Goal: Task Accomplishment & Management: Manage account settings

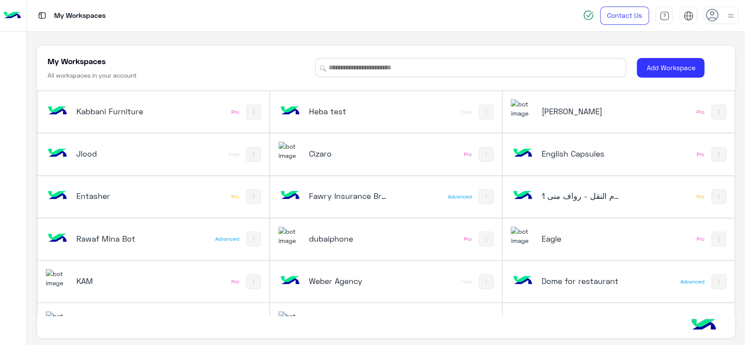
scroll to position [409, 0]
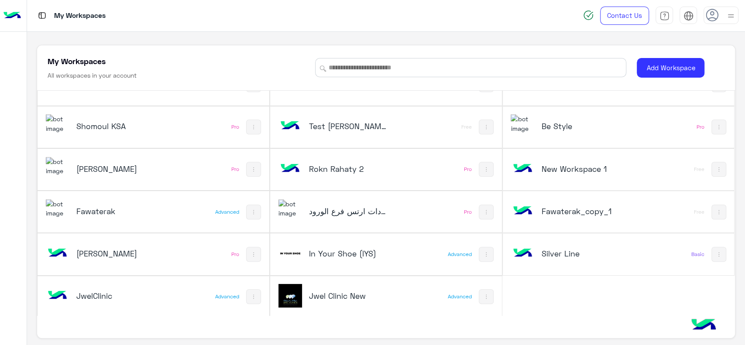
click at [333, 254] on h5 "In Your Shoe (IYS)" at bounding box center [348, 253] width 78 height 10
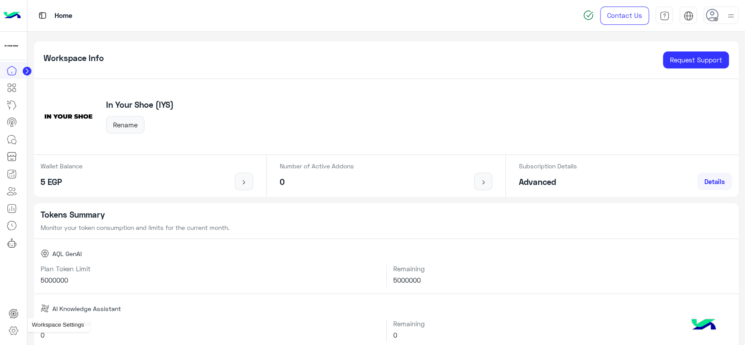
click at [17, 329] on icon at bounding box center [13, 331] width 10 height 10
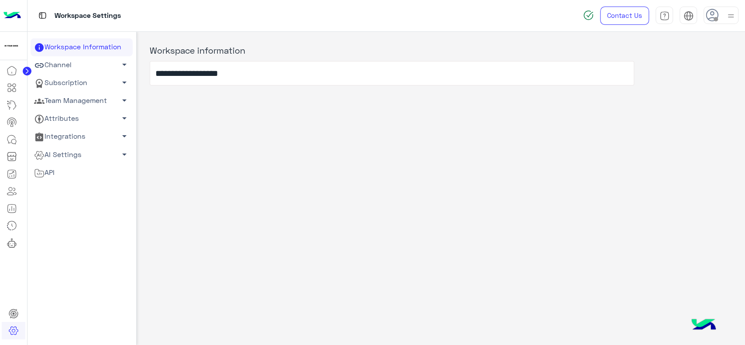
click at [94, 65] on link "Channel arrow_drop_down" at bounding box center [82, 65] width 102 height 18
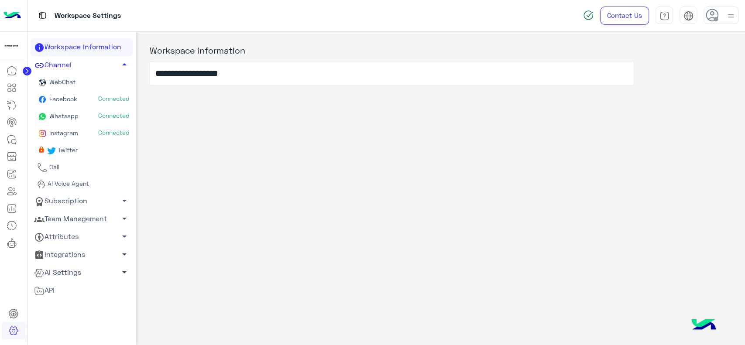
click at [73, 111] on link "Whatsapp Connected" at bounding box center [82, 116] width 102 height 17
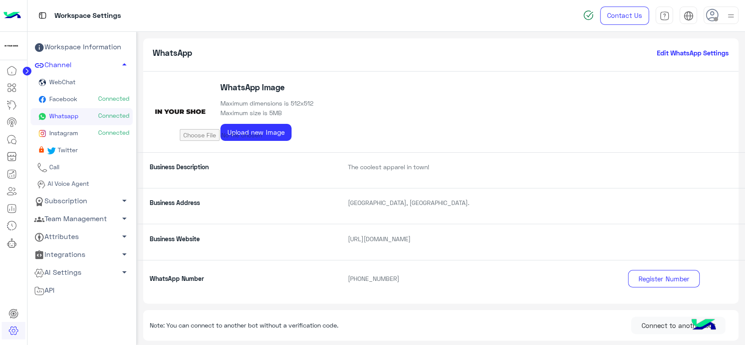
click at [673, 52] on h6 "Edit WhatsApp Settings" at bounding box center [693, 53] width 72 height 8
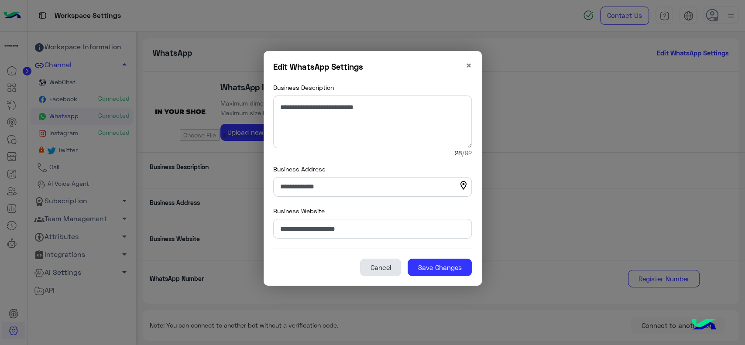
click at [386, 265] on button "Cancel" at bounding box center [380, 267] width 41 height 17
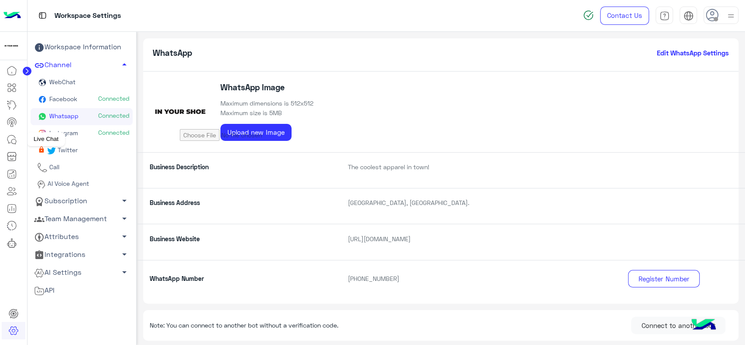
click at [13, 141] on icon at bounding box center [12, 139] width 10 height 10
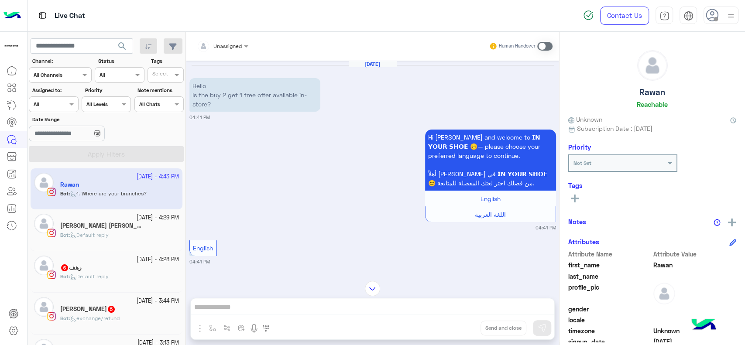
click at [587, 75] on div "Rawan Reachable" at bounding box center [652, 81] width 168 height 62
click at [129, 245] on div "Bot : Default reply" at bounding box center [119, 238] width 119 height 15
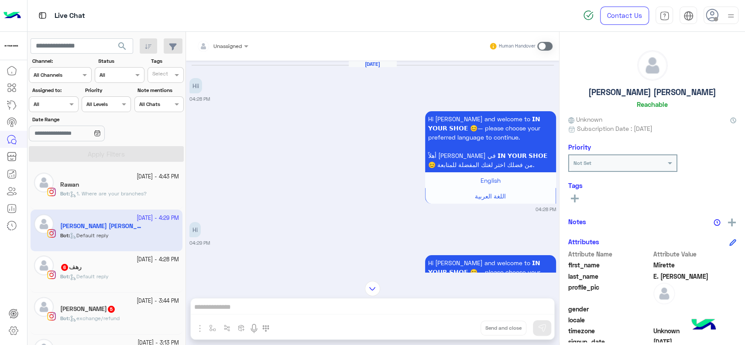
click at [128, 273] on div "Bot : Default reply" at bounding box center [119, 280] width 119 height 15
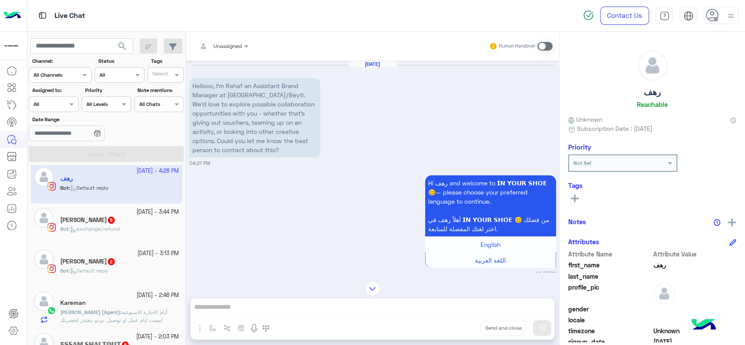
scroll to position [89, 0]
click at [141, 223] on div "[PERSON_NAME] 5" at bounding box center [119, 220] width 119 height 9
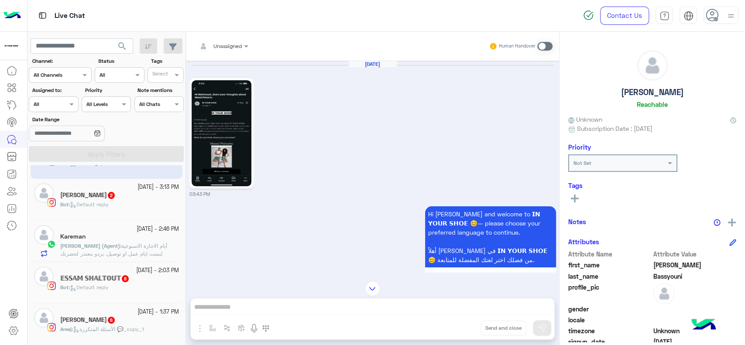
scroll to position [158, 0]
click at [127, 241] on span "أيام الاجازة الاسبوعية ليست ايام عمل او توصيل. بردو بنعتذر لحضرتك [PERSON_NAME]…" at bounding box center [115, 256] width 111 height 30
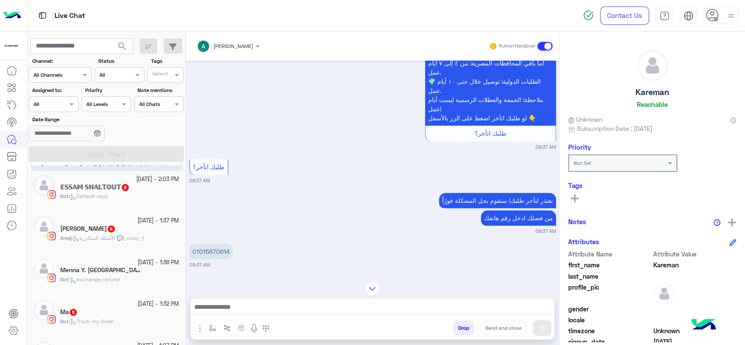
scroll to position [247, 0]
click at [156, 239] on div "Areej : الأسئلة المتكررة 💬_copy_1" at bounding box center [119, 241] width 119 height 15
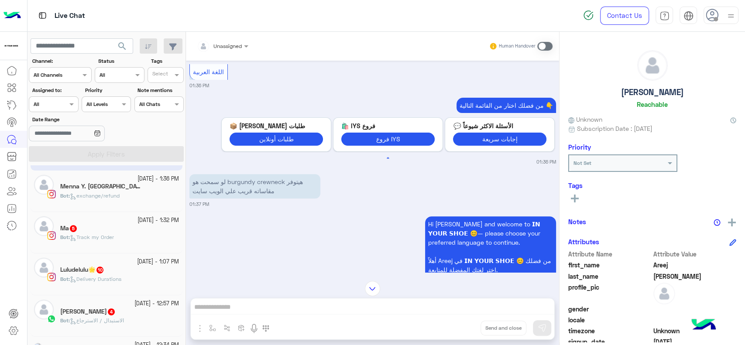
scroll to position [331, 0]
click at [135, 306] on small "[DATE] - 12:57 PM" at bounding box center [156, 303] width 45 height 8
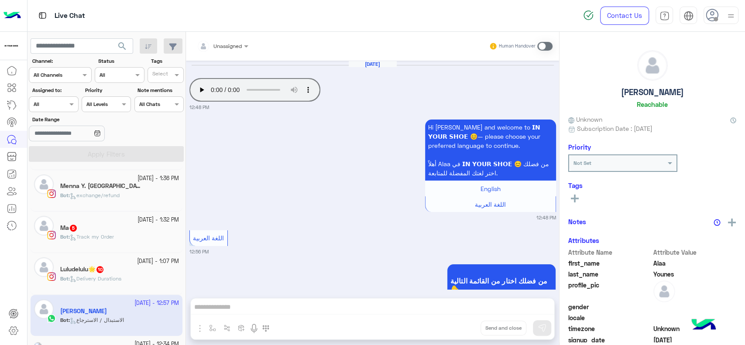
scroll to position [231, 0]
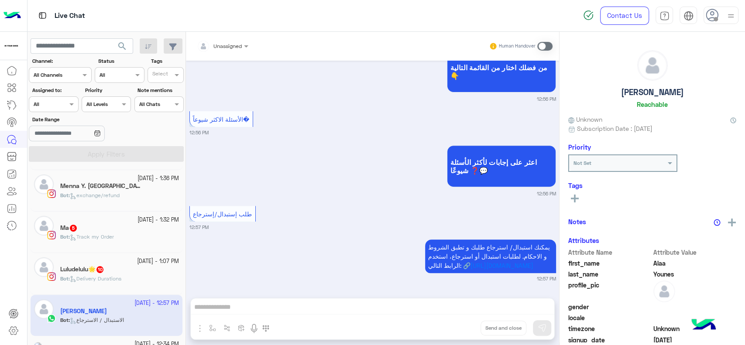
click at [140, 269] on div "Luludelulu🌟 10" at bounding box center [119, 270] width 119 height 9
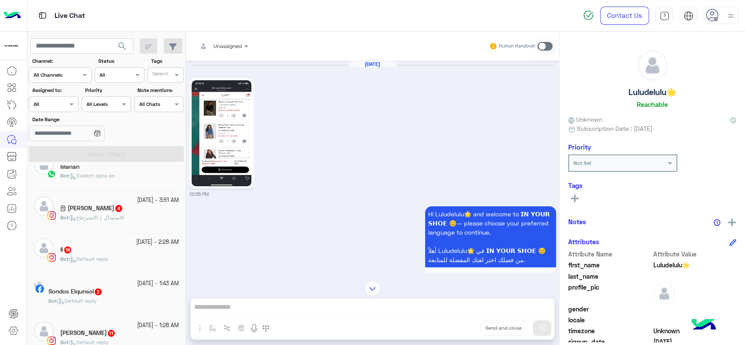
scroll to position [185, 0]
click at [119, 183] on div "Bot : Collect data en" at bounding box center [119, 179] width 119 height 15
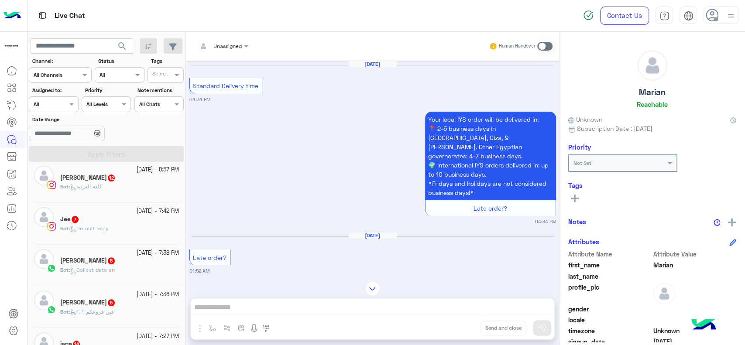
scroll to position [549, 0]
click at [108, 264] on h5 "[PERSON_NAME] 5" at bounding box center [87, 259] width 55 height 7
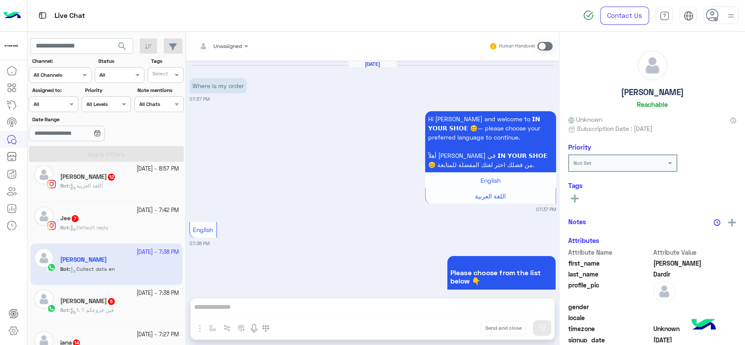
scroll to position [373, 0]
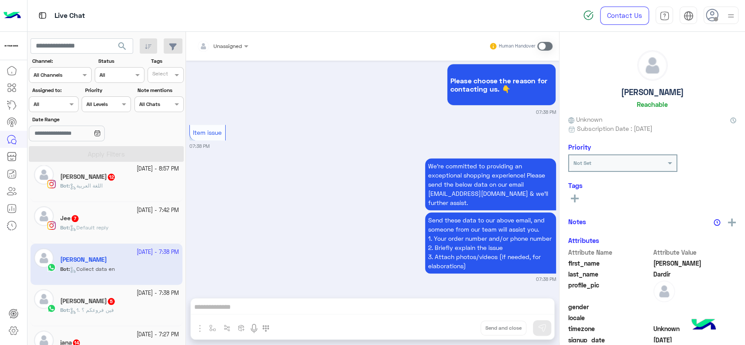
click at [110, 313] on span "1. فين فروعكم ؟" at bounding box center [92, 310] width 44 height 7
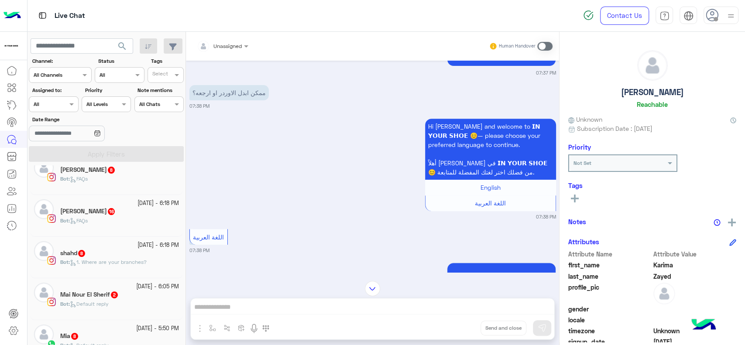
scroll to position [182, 0]
click at [114, 307] on div "Bot : Default reply" at bounding box center [119, 307] width 119 height 15
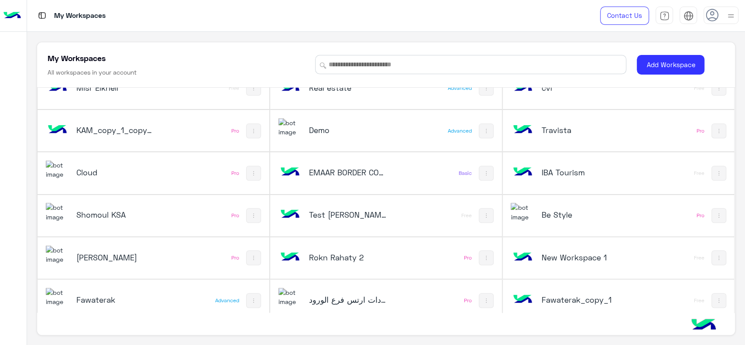
scroll to position [315, 0]
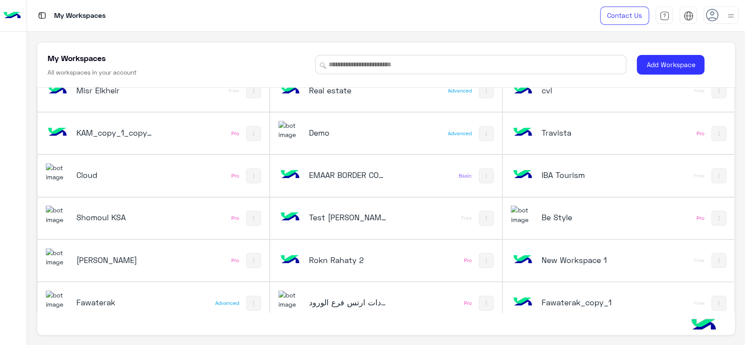
click at [339, 138] on div "Demo" at bounding box center [348, 133] width 78 height 12
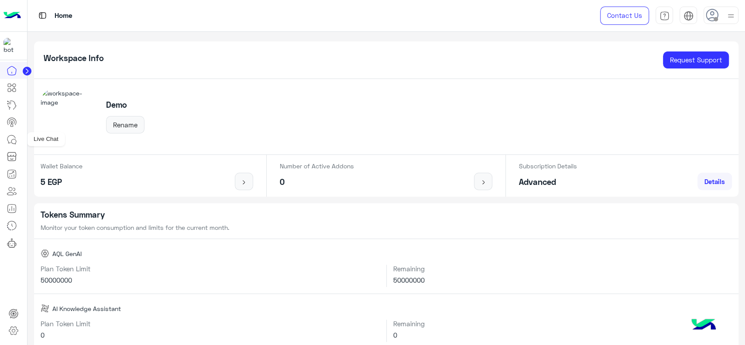
click at [9, 144] on icon at bounding box center [12, 139] width 10 height 10
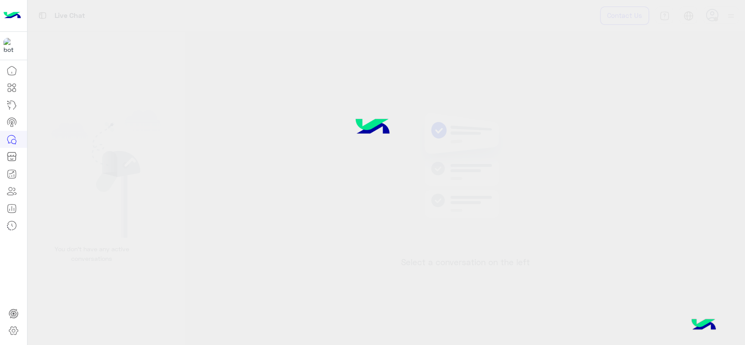
click at [710, 18] on div at bounding box center [372, 172] width 745 height 345
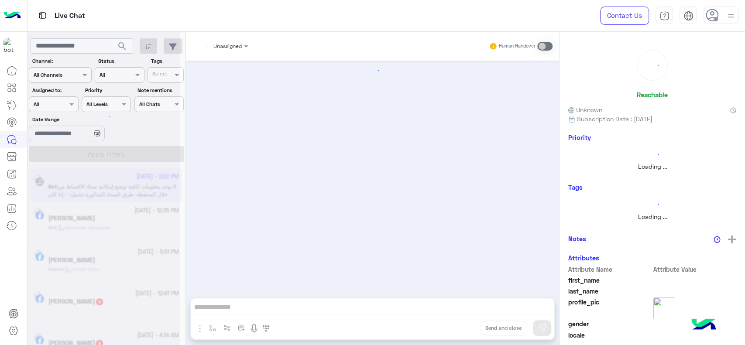
click at [710, 18] on icon at bounding box center [712, 15] width 13 height 13
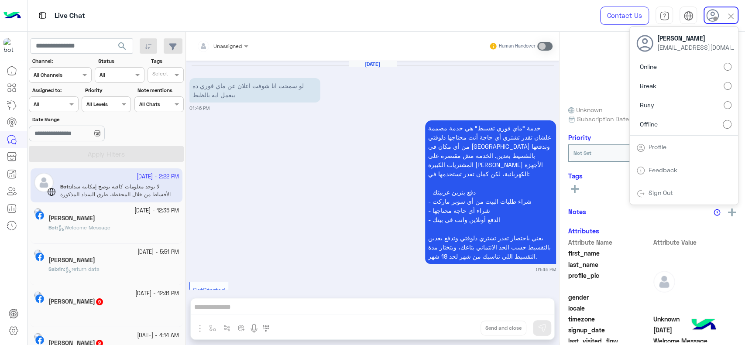
scroll to position [759, 0]
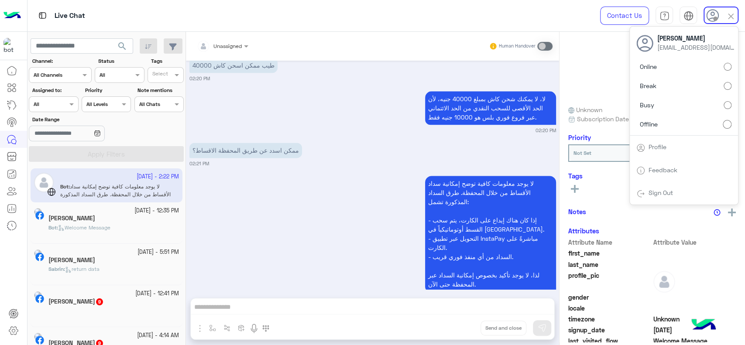
click at [681, 66] on label "Online" at bounding box center [683, 67] width 95 height 16
click at [373, 181] on div "لا يوجد معلومات كافية توضح إمكانية سداد الأقساط من خلال المحفظة. طرق السداد الم…" at bounding box center [372, 237] width 367 height 127
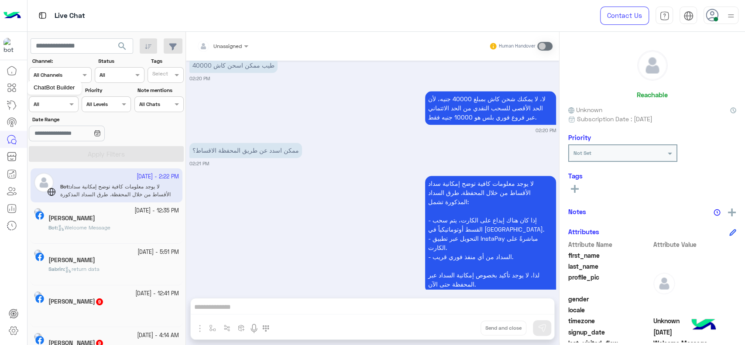
click at [17, 89] on link at bounding box center [12, 87] width 24 height 17
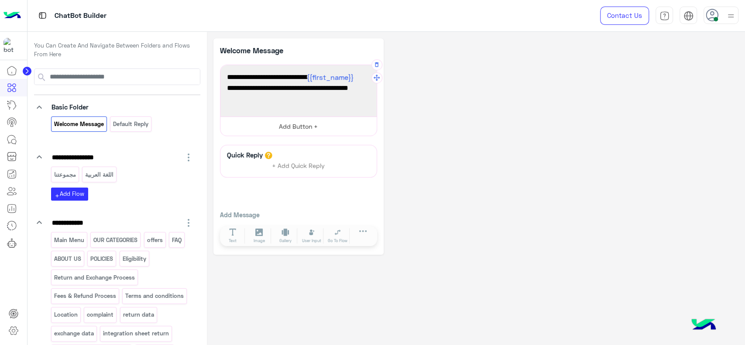
click at [322, 133] on button "Add Button +" at bounding box center [298, 127] width 156 height 20
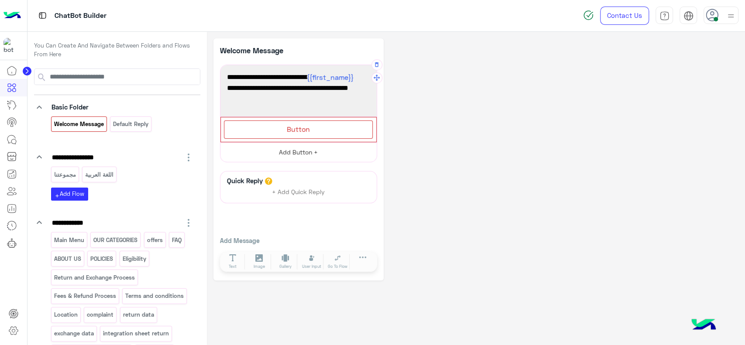
click at [322, 133] on div "Button" at bounding box center [298, 129] width 149 height 18
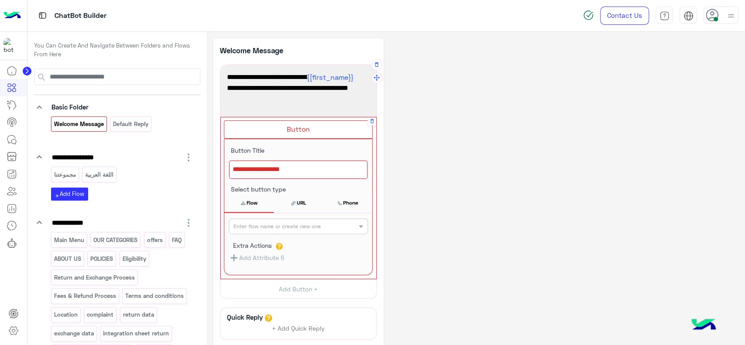
click at [320, 172] on div at bounding box center [298, 170] width 138 height 18
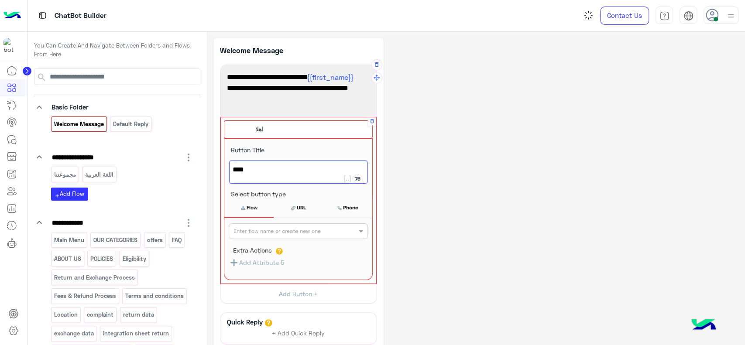
type textarea "****"
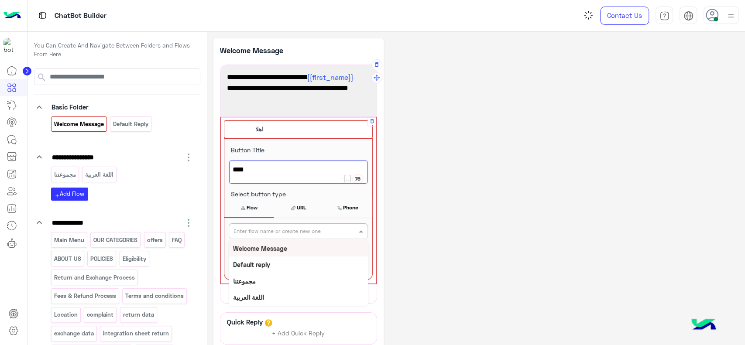
click at [322, 232] on input "text" at bounding box center [284, 231] width 101 height 8
click at [266, 251] on div "Main Menu" at bounding box center [298, 257] width 139 height 16
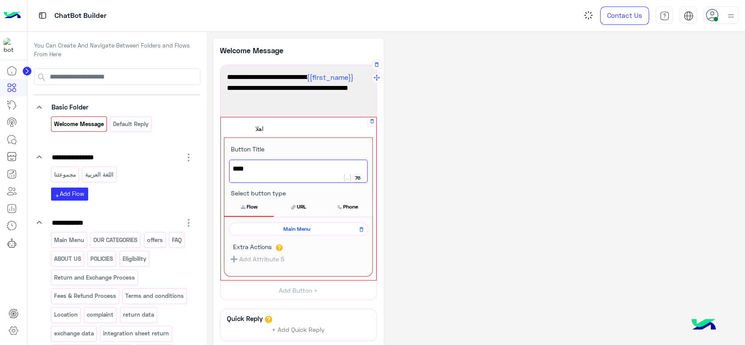
click at [447, 186] on div "**********" at bounding box center [475, 228] width 525 height 381
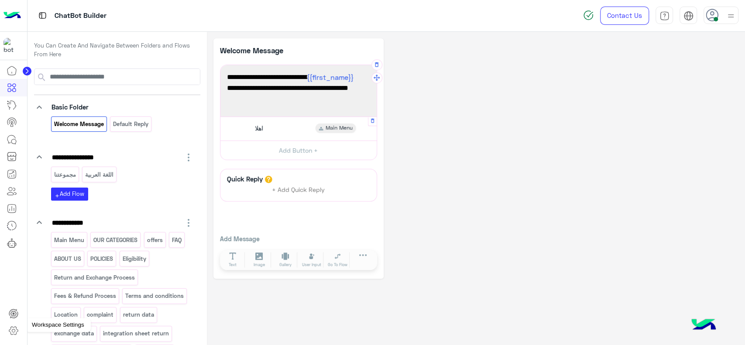
click at [17, 331] on icon at bounding box center [13, 331] width 9 height 8
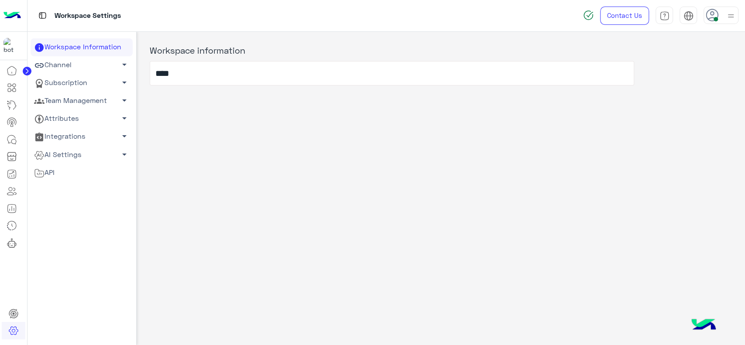
click at [78, 152] on link "AI Settings arrow_drop_down" at bounding box center [82, 155] width 102 height 18
click at [71, 168] on link "Conversational AI Models" at bounding box center [82, 171] width 102 height 15
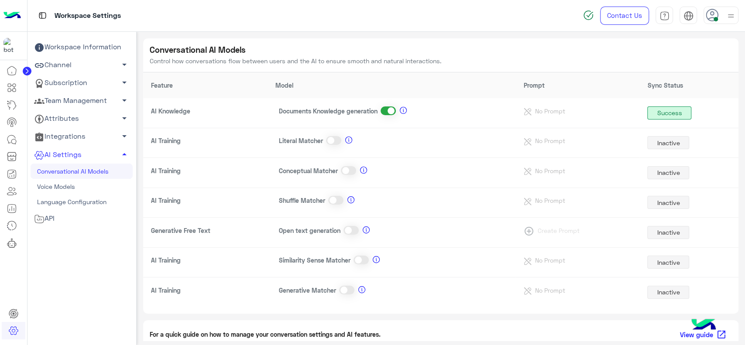
click at [329, 143] on span at bounding box center [333, 140] width 15 height 9
click at [388, 109] on span at bounding box center [388, 111] width 15 height 9
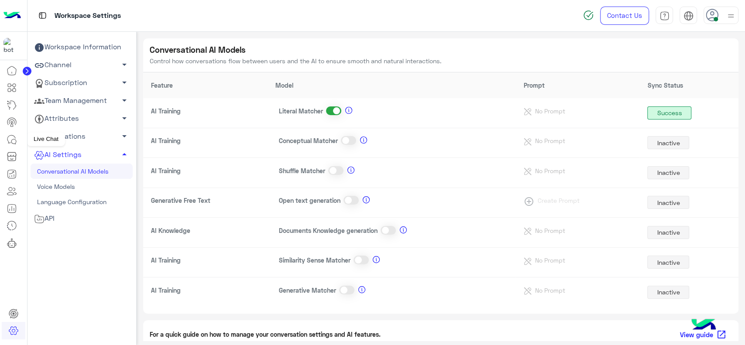
click at [4, 134] on link at bounding box center [12, 139] width 24 height 17
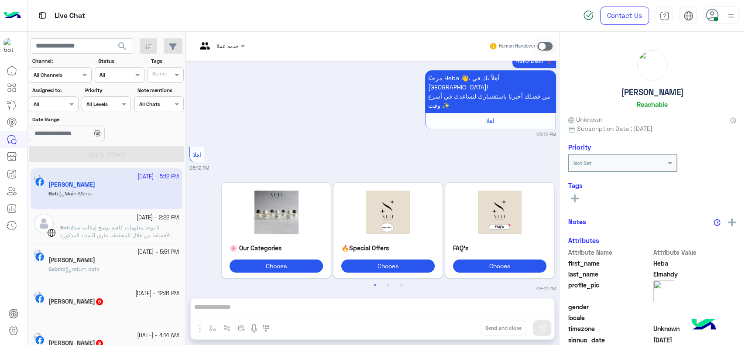
scroll to position [648, 0]
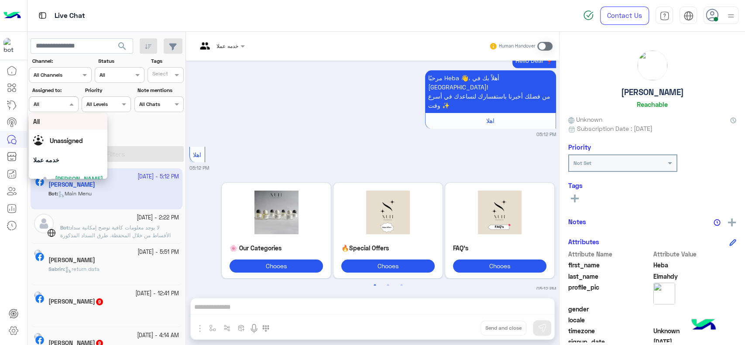
click at [61, 107] on div "Assigned on All" at bounding box center [48, 104] width 38 height 8
click at [59, 165] on span "Heba Elmahdy" at bounding box center [79, 168] width 48 height 7
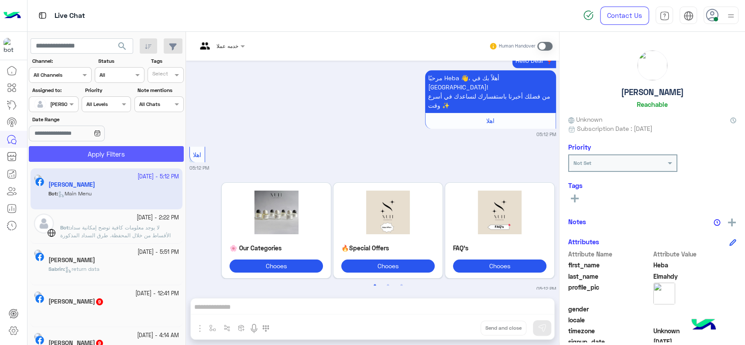
click at [61, 152] on button "Apply Filters" at bounding box center [106, 154] width 155 height 16
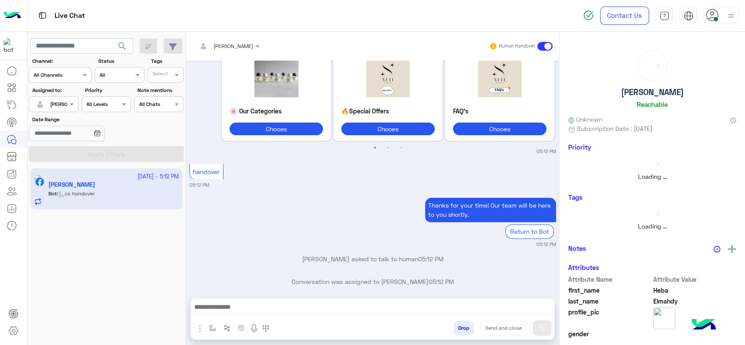
scroll to position [684, 0]
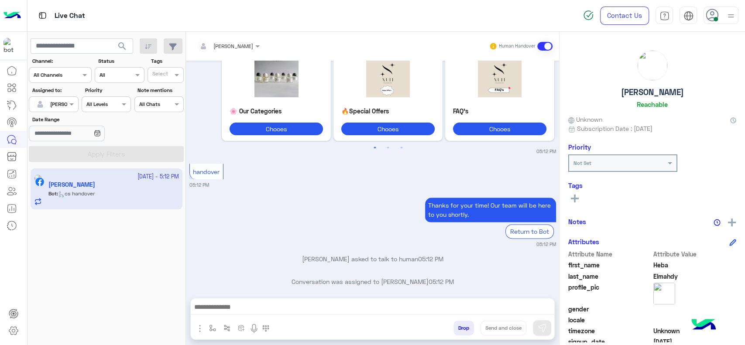
click at [712, 21] on icon at bounding box center [712, 15] width 13 height 13
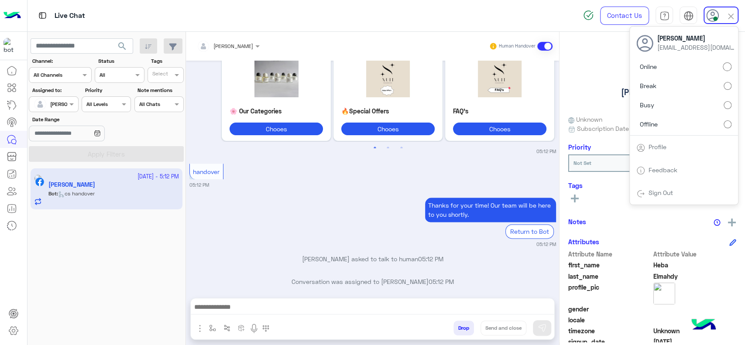
click at [669, 89] on label "Break" at bounding box center [683, 86] width 95 height 16
click at [651, 71] on span "Online" at bounding box center [648, 66] width 17 height 9
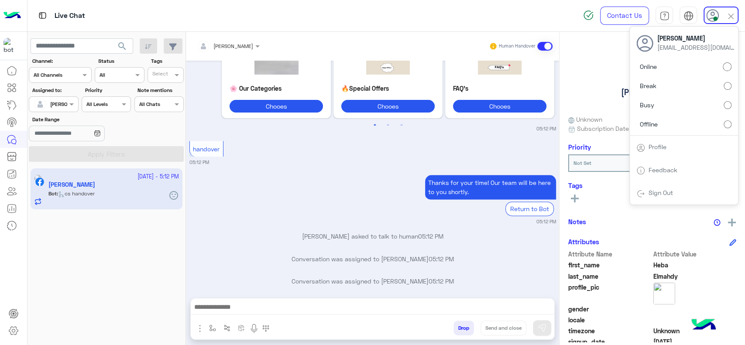
click at [663, 125] on label "Offline" at bounding box center [683, 124] width 95 height 16
click at [667, 69] on label "Online" at bounding box center [683, 67] width 95 height 16
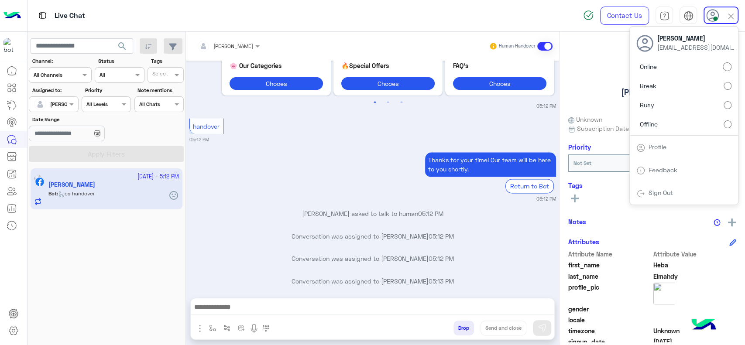
click at [418, 277] on p "Conversation was assigned to Heba Elmahdy 05:13 PM" at bounding box center [372, 281] width 367 height 9
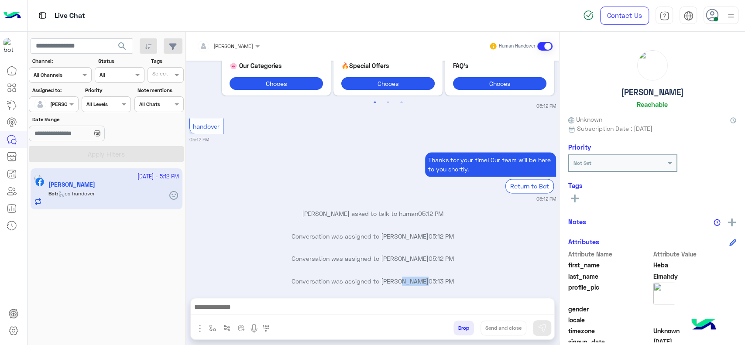
click at [418, 277] on p "Conversation was assigned to Heba Elmahdy 05:13 PM" at bounding box center [372, 281] width 367 height 9
click at [716, 21] on span at bounding box center [716, 19] width 4 height 4
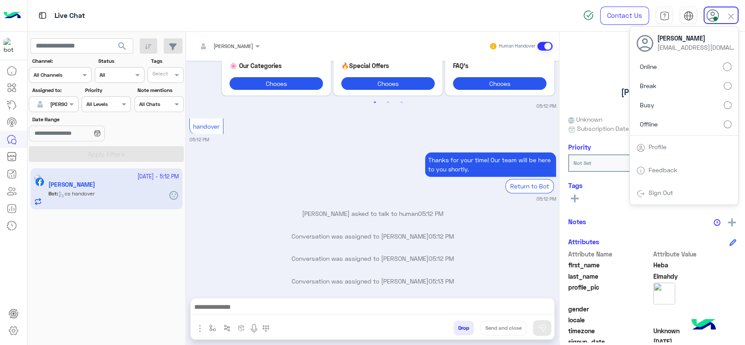
click at [674, 108] on label "Busy" at bounding box center [683, 105] width 95 height 16
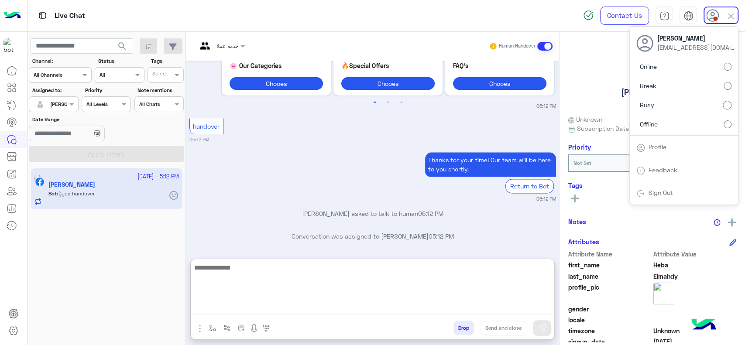
click at [379, 304] on textarea at bounding box center [373, 288] width 364 height 52
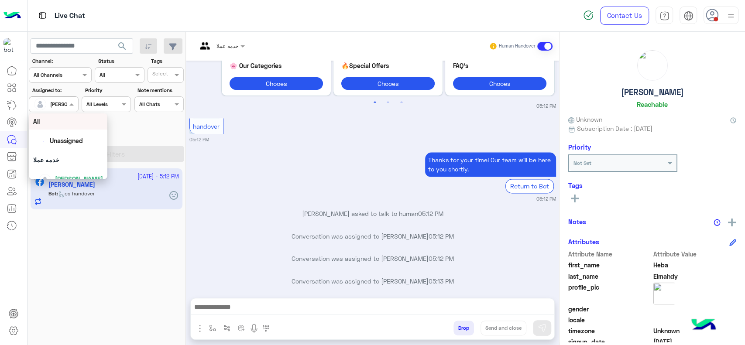
click at [67, 107] on span at bounding box center [72, 104] width 11 height 9
click at [65, 159] on div "خدمه عملا" at bounding box center [68, 160] width 79 height 16
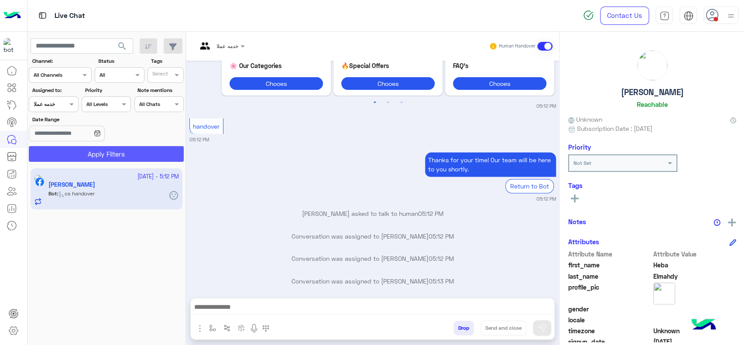
click at [74, 155] on button "Apply Filters" at bounding box center [106, 154] width 155 height 16
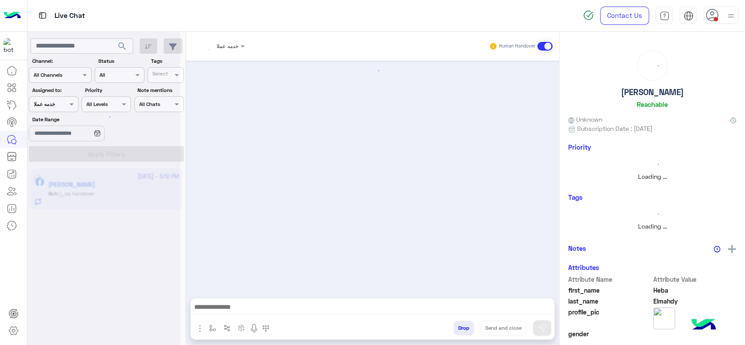
scroll to position [0, 0]
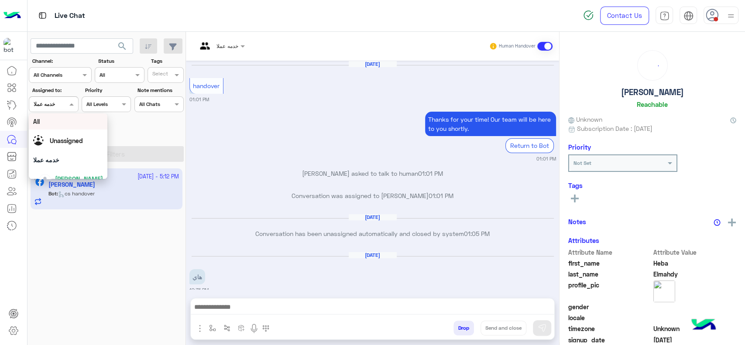
click at [52, 107] on div "خدمه عملا" at bounding box center [44, 104] width 21 height 8
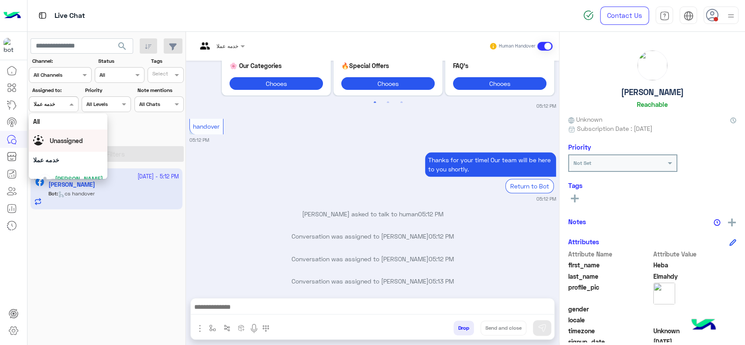
scroll to position [11, 0]
click at [69, 168] on span "Heba Elmahdy" at bounding box center [79, 168] width 48 height 7
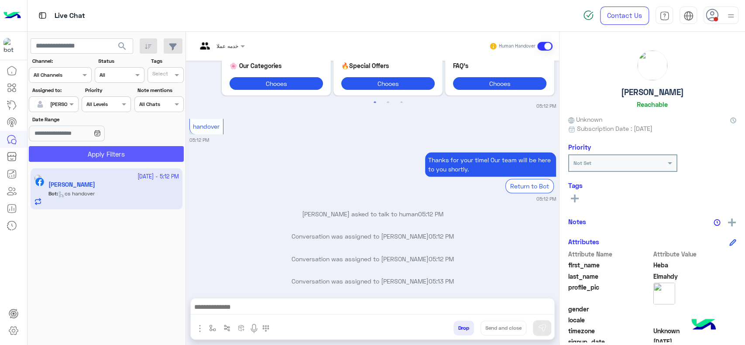
click at [91, 158] on button "Apply Filters" at bounding box center [106, 154] width 155 height 16
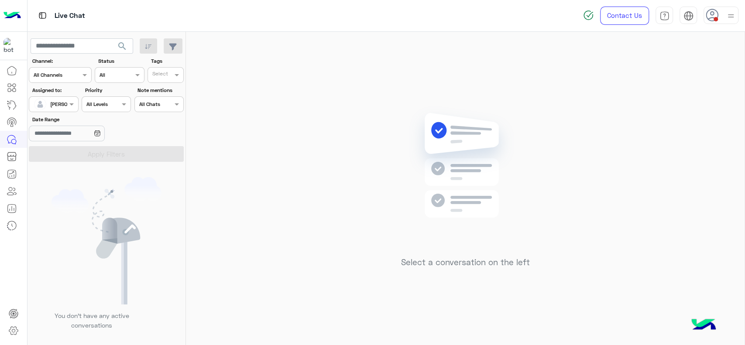
click at [723, 19] on div at bounding box center [721, 15] width 35 height 17
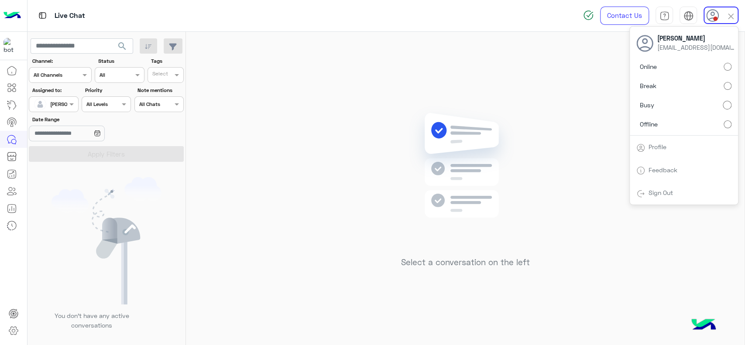
click at [684, 65] on label "Online" at bounding box center [683, 67] width 95 height 16
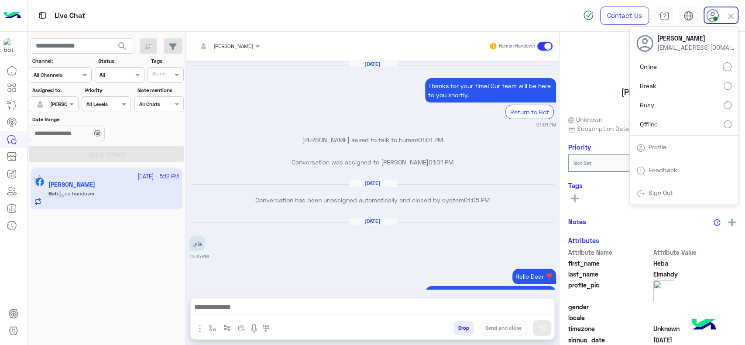
scroll to position [662, 0]
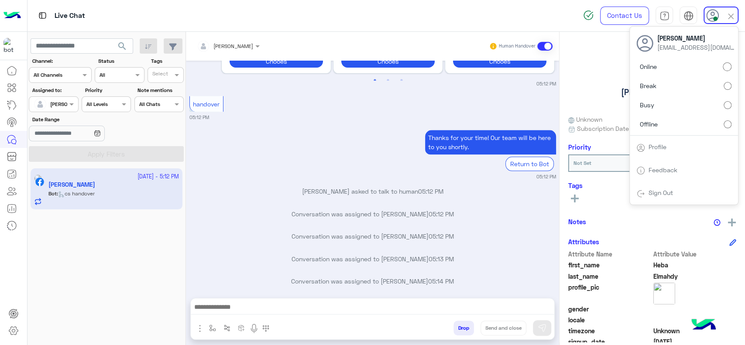
click at [423, 40] on div "Heba Elmahdy Human Handover" at bounding box center [372, 46] width 360 height 16
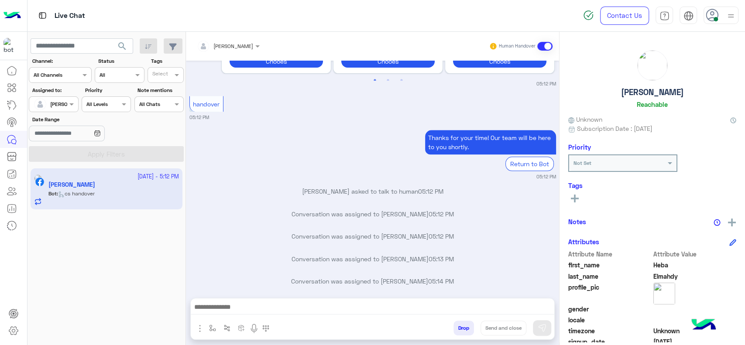
click at [16, 21] on img at bounding box center [11, 16] width 17 height 18
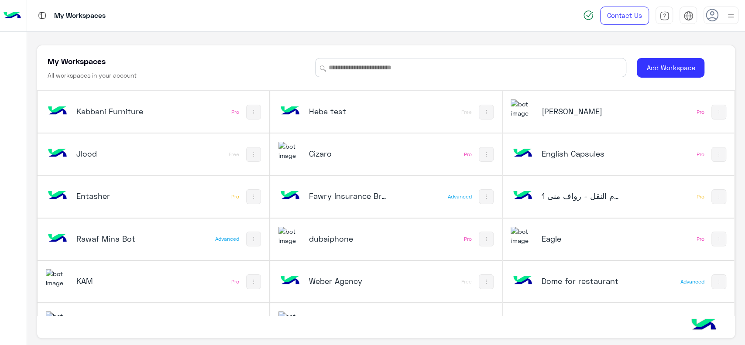
click at [361, 152] on h5 "Cizaro" at bounding box center [348, 153] width 78 height 10
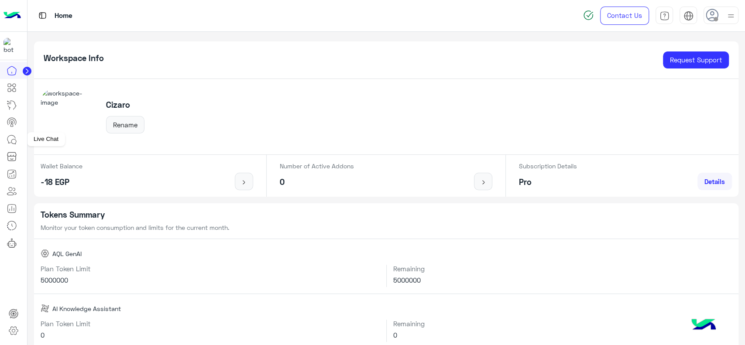
click at [17, 138] on icon at bounding box center [12, 139] width 10 height 10
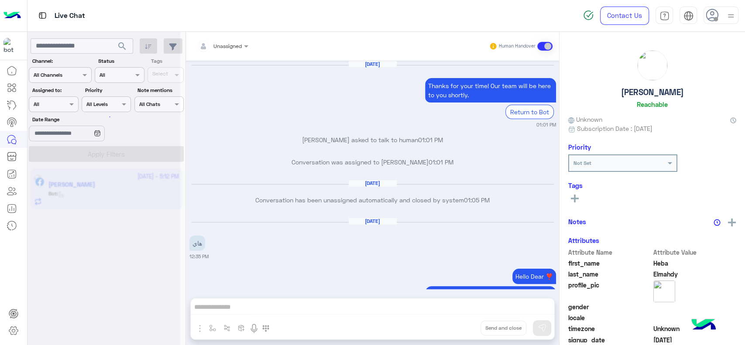
scroll to position [662, 0]
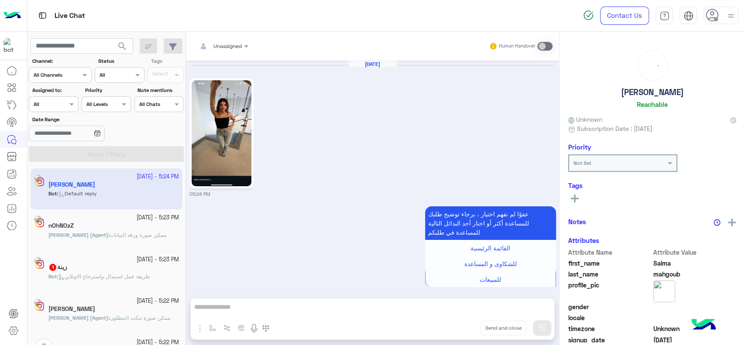
scroll to position [256, 0]
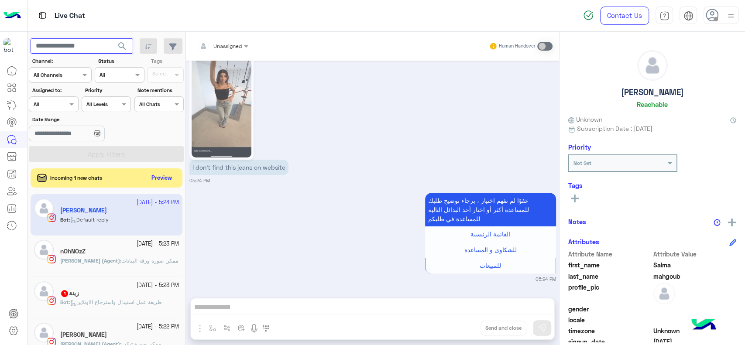
click at [87, 47] on input "text" at bounding box center [82, 46] width 103 height 16
type input "*********"
click at [112, 38] on button "search" at bounding box center [122, 47] width 21 height 19
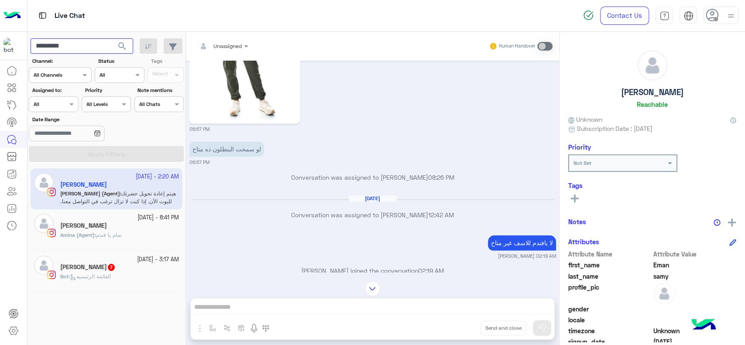
scroll to position [760, 0]
click at [15, 17] on img at bounding box center [11, 16] width 17 height 18
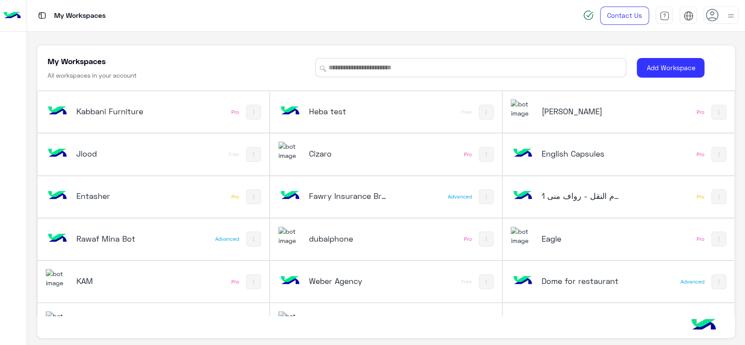
scroll to position [409, 0]
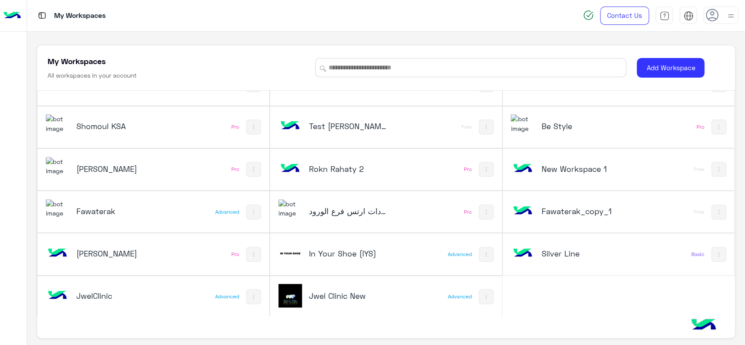
click at [124, 174] on div "[PERSON_NAME]" at bounding box center [110, 169] width 129 height 25
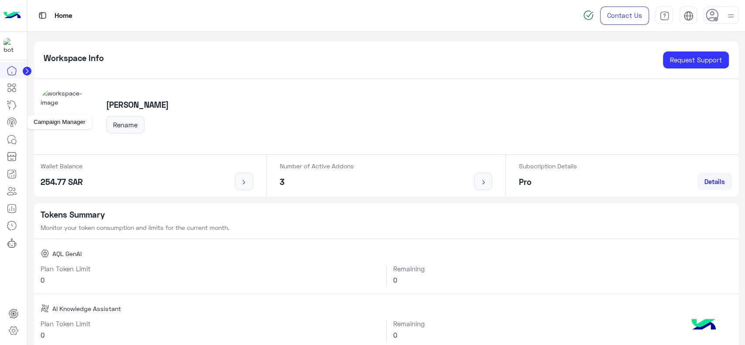
click at [7, 118] on icon at bounding box center [12, 122] width 10 height 10
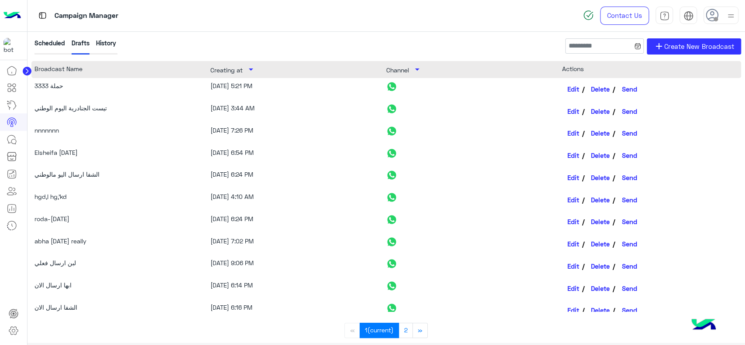
click at [105, 44] on div "History" at bounding box center [106, 46] width 20 height 16
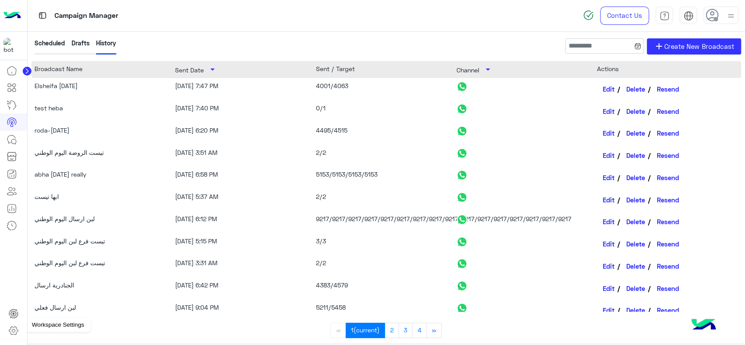
click at [13, 326] on icon at bounding box center [13, 331] width 10 height 10
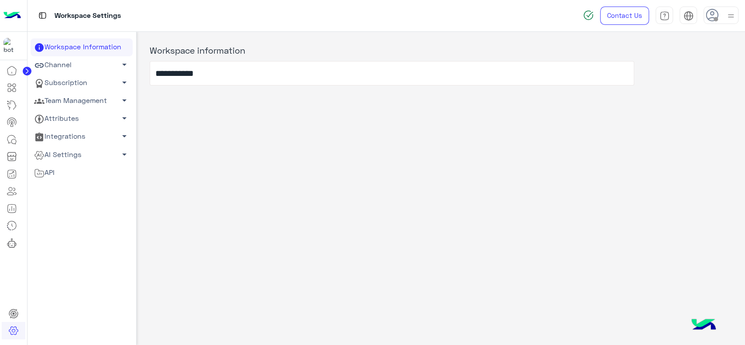
click at [82, 79] on link "Subscription arrow_drop_down" at bounding box center [82, 83] width 102 height 18
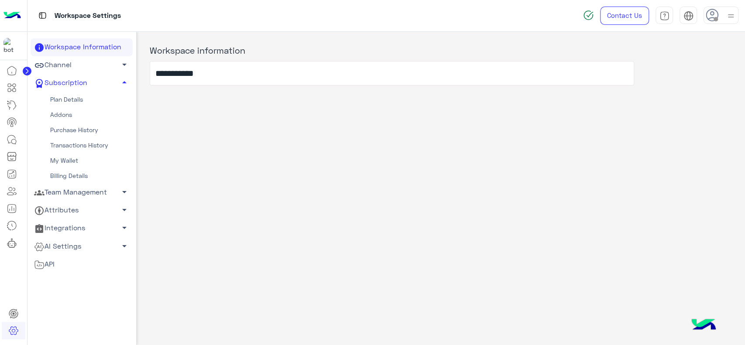
click at [72, 158] on link "My Wallet" at bounding box center [82, 160] width 102 height 15
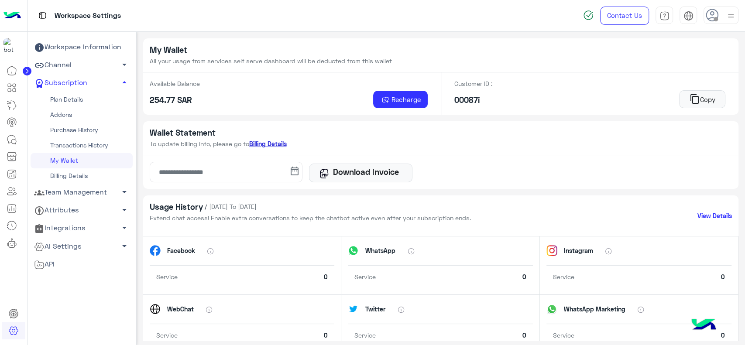
click at [275, 144] on link "Billing Details" at bounding box center [268, 143] width 38 height 7
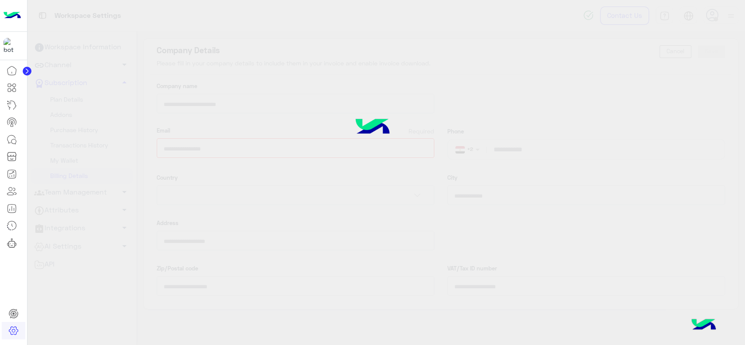
type input "**********"
type input "*****"
select select "**********"
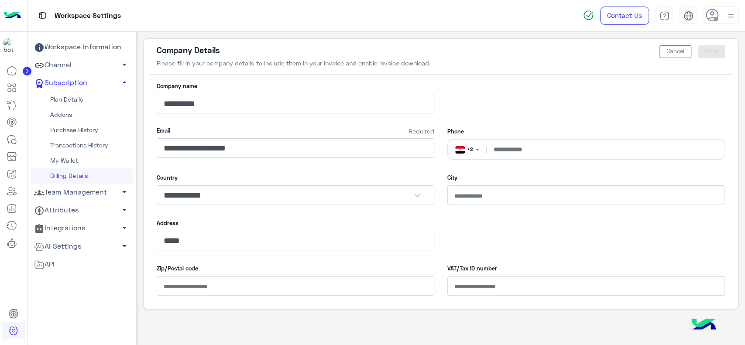
click at [73, 105] on link "Plan Details" at bounding box center [82, 99] width 102 height 15
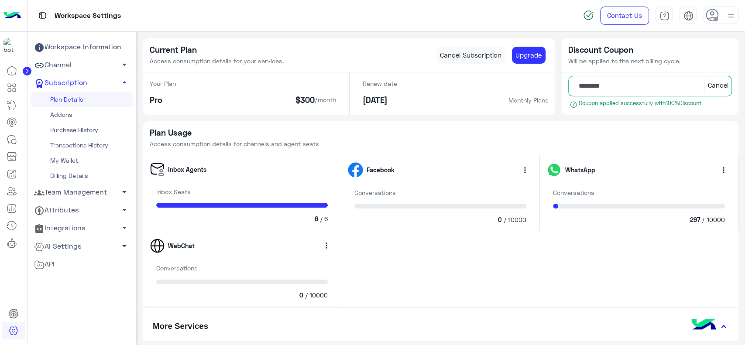
click at [89, 134] on link "Purchase History" at bounding box center [82, 130] width 102 height 15
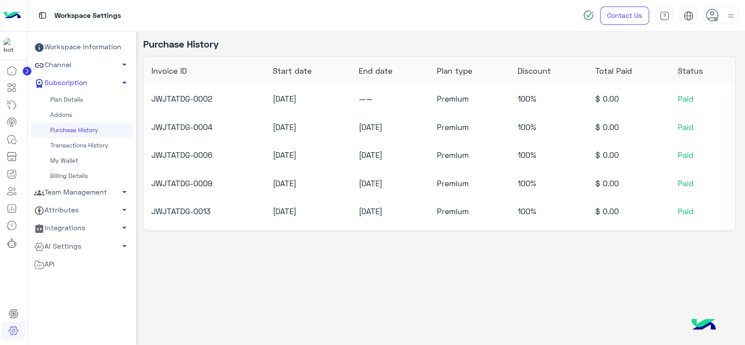
click at [89, 140] on link "Transactions History" at bounding box center [82, 145] width 102 height 15
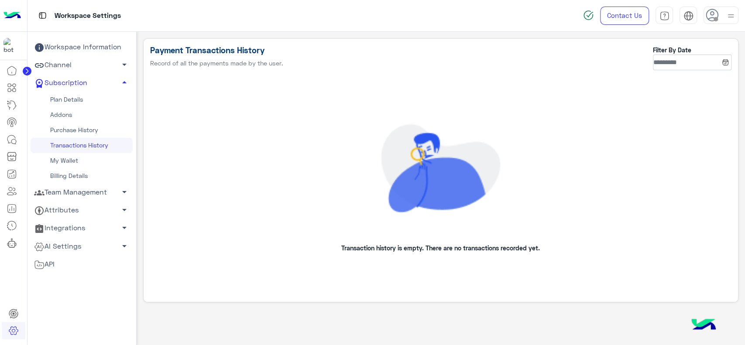
click at [94, 160] on link "My Wallet" at bounding box center [82, 160] width 102 height 15
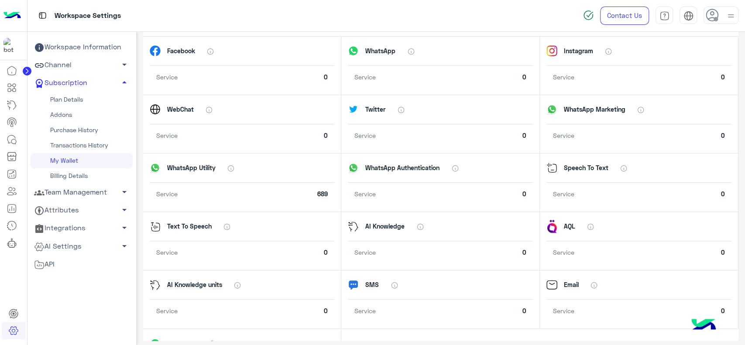
scroll to position [278, 0]
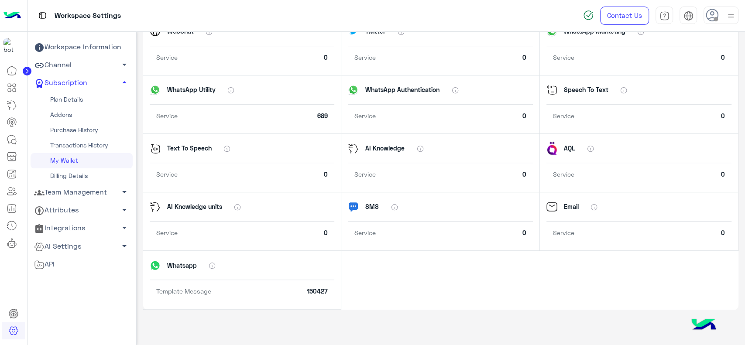
click at [79, 179] on link "Billing Details" at bounding box center [82, 175] width 102 height 15
select select
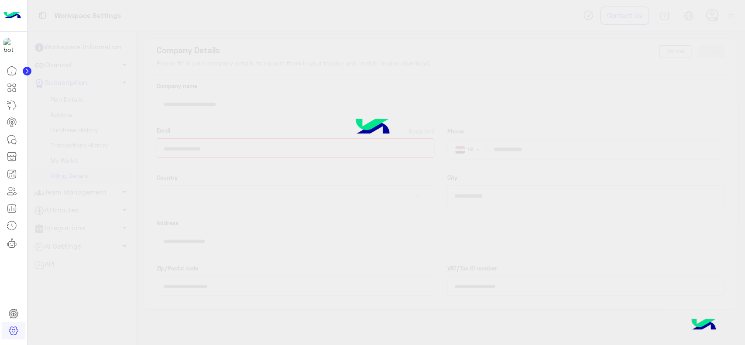
type input "**********"
select select "**********"
type input "*****"
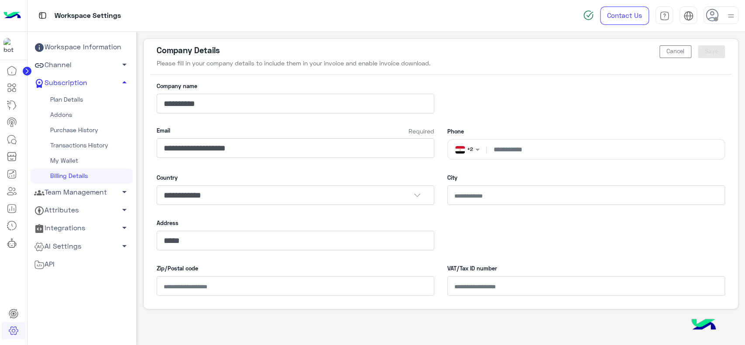
click at [72, 159] on link "My Wallet" at bounding box center [82, 160] width 102 height 15
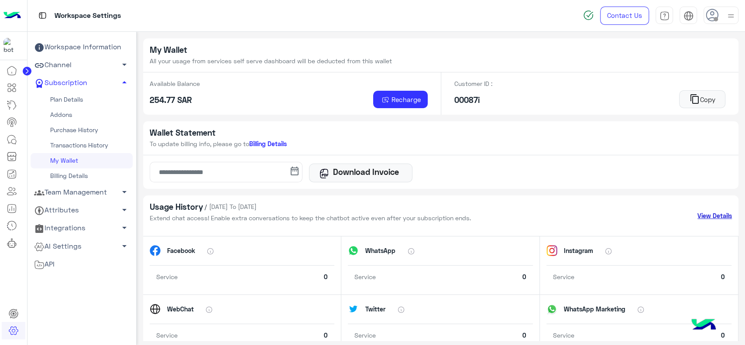
click at [701, 217] on link "View Details" at bounding box center [715, 215] width 34 height 9
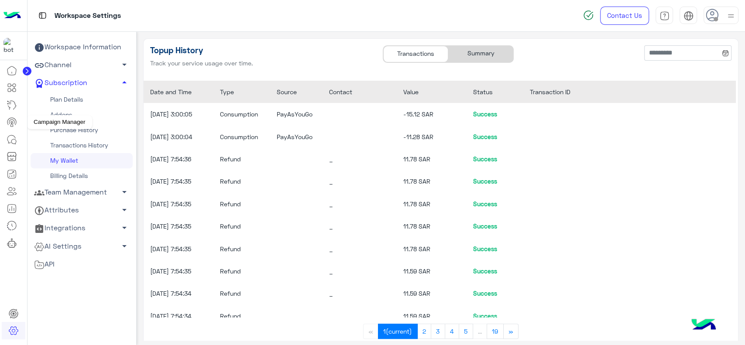
click at [11, 122] on icon at bounding box center [12, 122] width 10 height 10
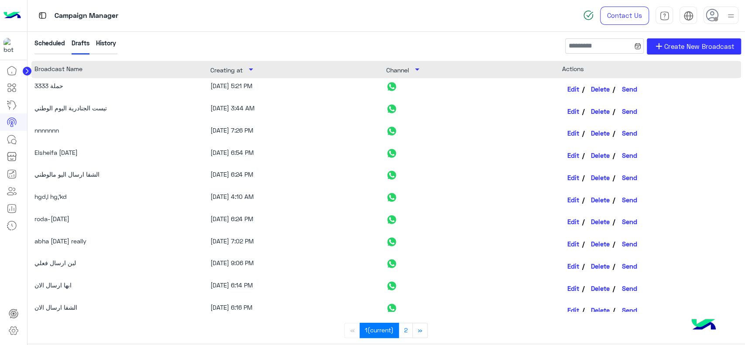
click at [116, 41] on div "History" at bounding box center [106, 46] width 20 height 16
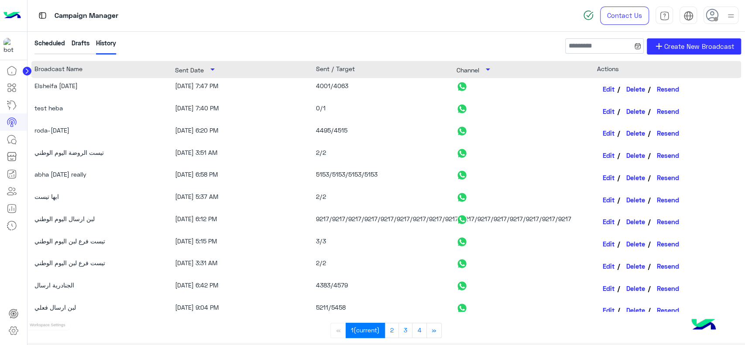
click at [13, 326] on icon at bounding box center [13, 331] width 10 height 10
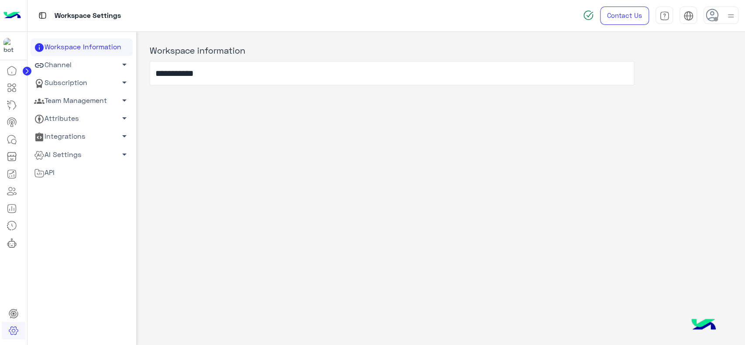
click at [87, 107] on link "Team Management arrow_drop_down" at bounding box center [82, 101] width 102 height 18
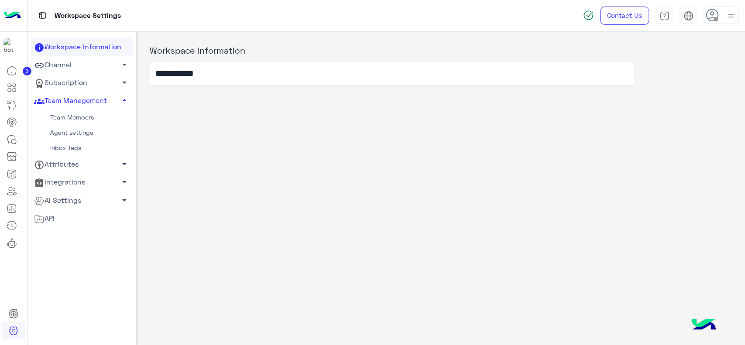
click at [82, 88] on link "Subscription arrow_drop_down" at bounding box center [82, 83] width 102 height 18
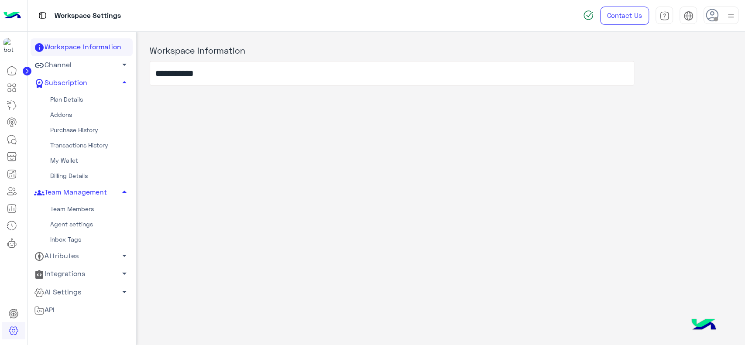
click at [69, 164] on link "My Wallet" at bounding box center [82, 160] width 102 height 15
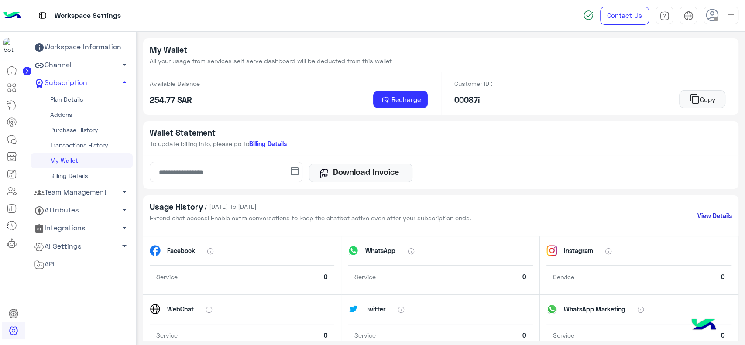
click at [706, 219] on link "View Details" at bounding box center [715, 215] width 34 height 9
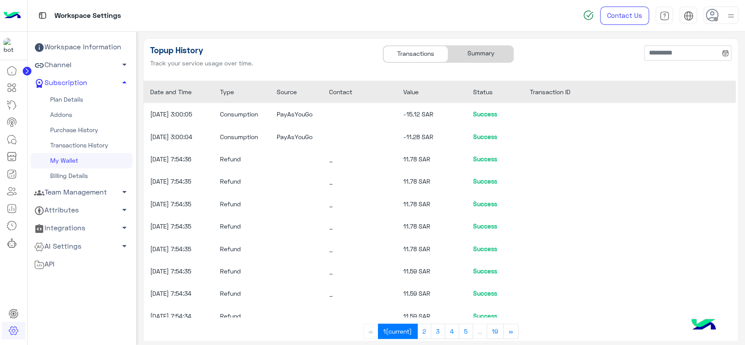
click at [485, 61] on div "Summary" at bounding box center [480, 54] width 65 height 17
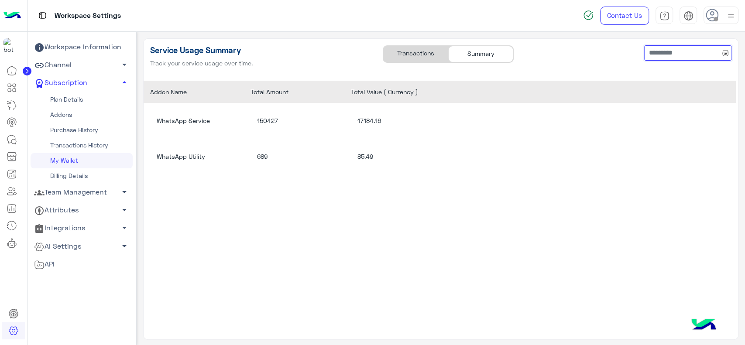
click at [676, 55] on input at bounding box center [687, 53] width 87 height 16
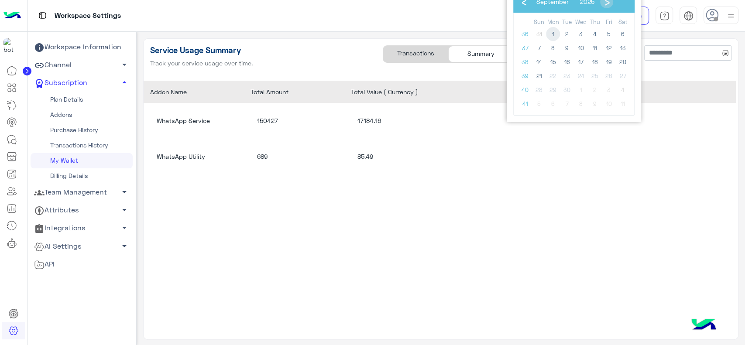
click at [558, 30] on span "1" at bounding box center [553, 34] width 14 height 14
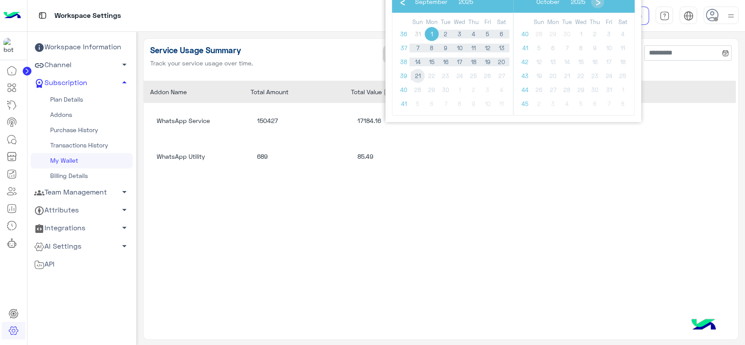
click at [422, 72] on span "21" at bounding box center [418, 76] width 14 height 14
type input "**********"
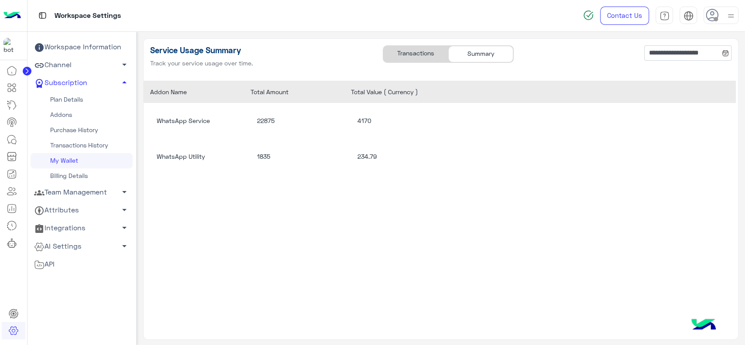
click at [615, 217] on div "WhatsApp Service 22875 4170 WhatsApp Utility 1835 234.79" at bounding box center [440, 210] width 592 height 214
click at [397, 55] on div "Transactions" at bounding box center [415, 54] width 65 height 17
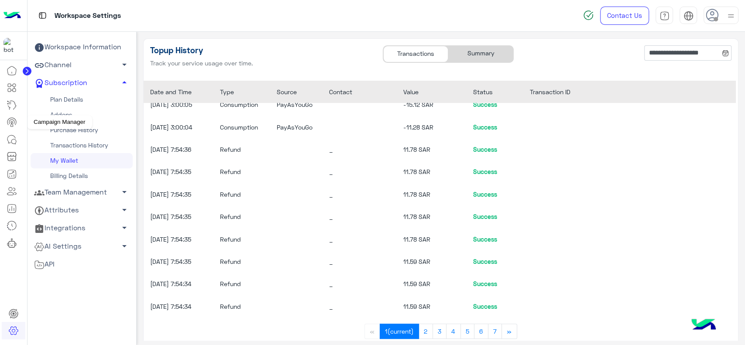
click at [11, 121] on circle at bounding box center [12, 122] width 2 height 2
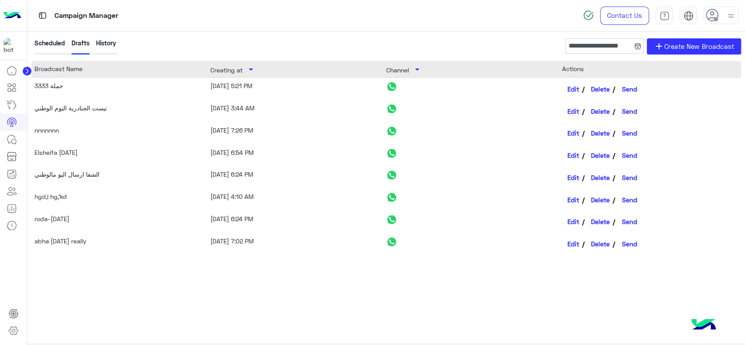
click at [107, 46] on div "History" at bounding box center [106, 46] width 20 height 16
